Goal: Information Seeking & Learning: Find specific fact

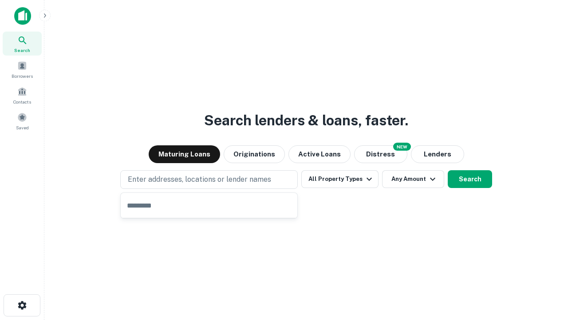
type input "**********"
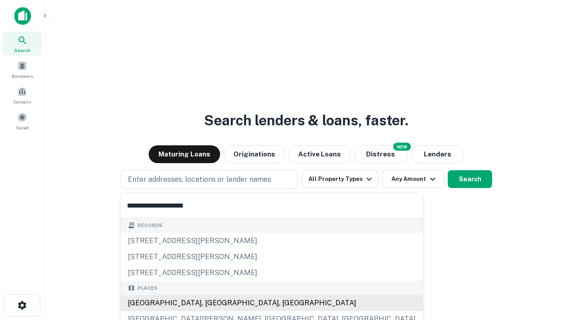
click at [212, 303] on div "Santa Monica, CA, USA" at bounding box center [272, 303] width 302 height 16
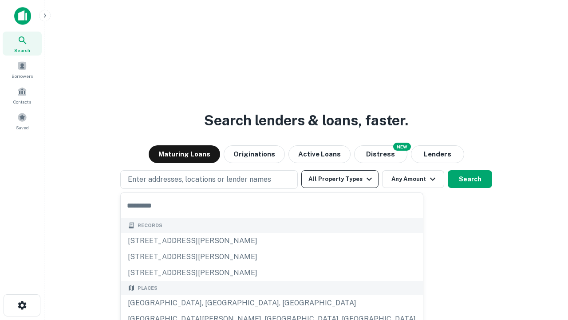
click at [340, 179] on button "All Property Types" at bounding box center [339, 179] width 77 height 18
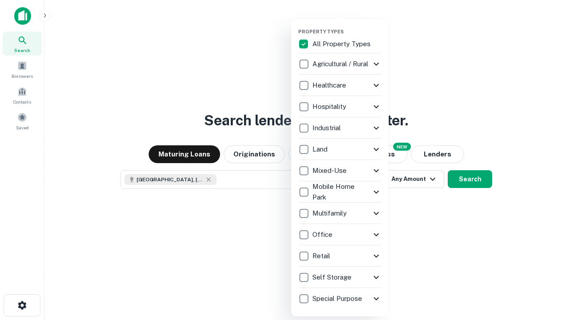
click at [347, 26] on button "button" at bounding box center [347, 26] width 98 height 0
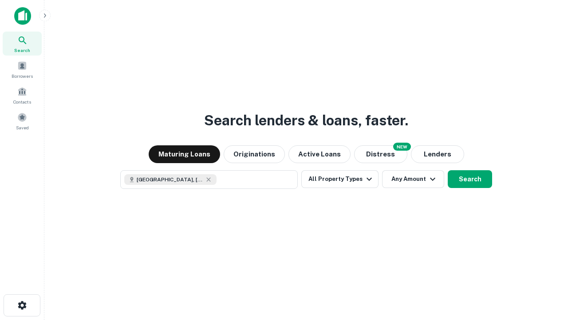
scroll to position [14, 0]
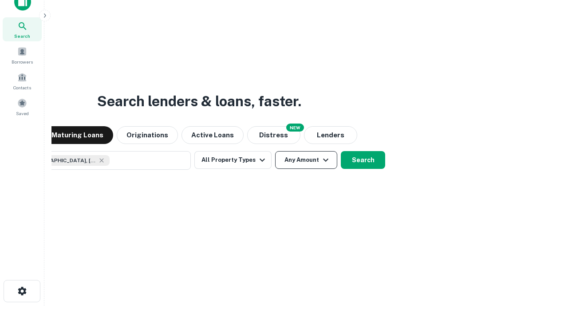
click at [275, 151] on button "Any Amount" at bounding box center [306, 160] width 62 height 18
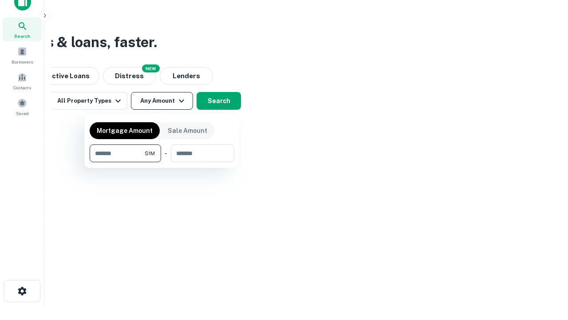
type input "*******"
click at [162, 162] on button "button" at bounding box center [162, 162] width 145 height 0
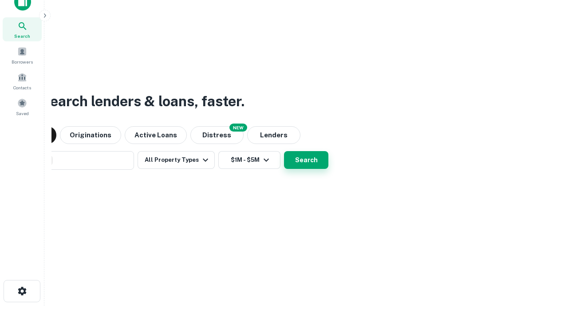
click at [284, 151] on button "Search" at bounding box center [306, 160] width 44 height 18
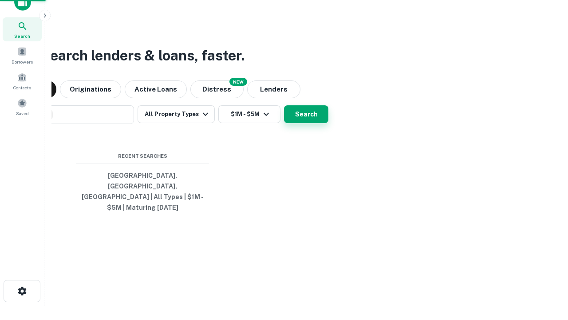
scroll to position [29, 251]
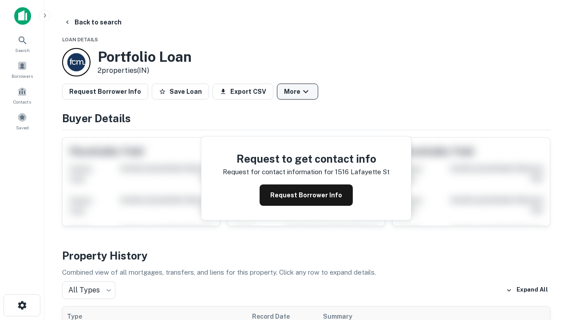
click at [297, 91] on button "More" at bounding box center [297, 91] width 41 height 16
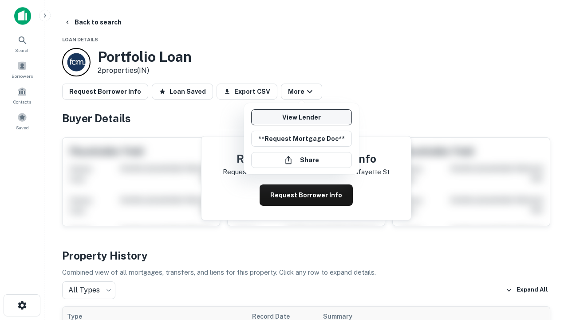
click at [301, 117] on link "View Lender" at bounding box center [301, 117] width 101 height 16
